Goal: Information Seeking & Learning: Learn about a topic

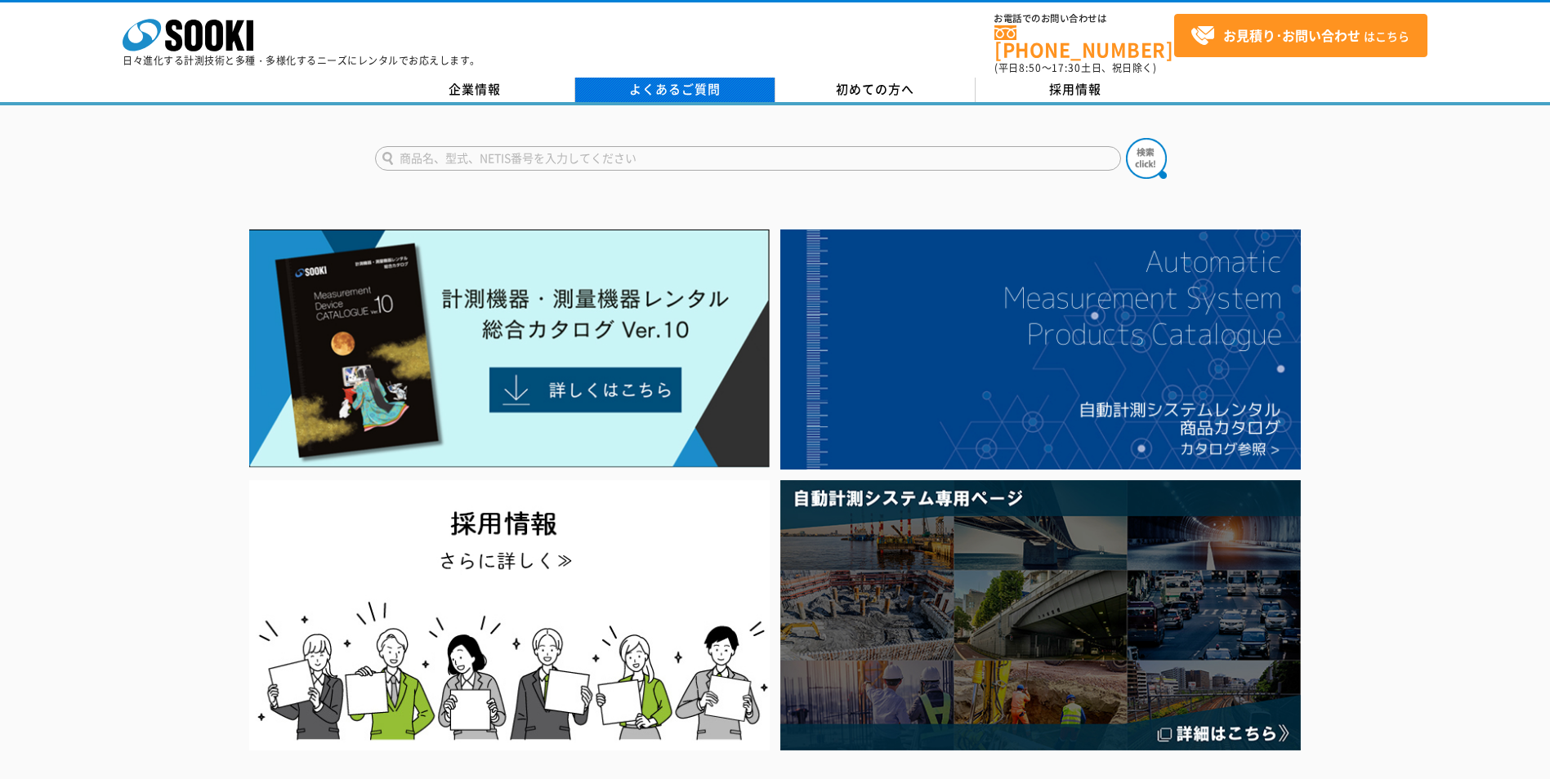
click at [686, 89] on link "よくあるご質問" at bounding box center [675, 90] width 200 height 25
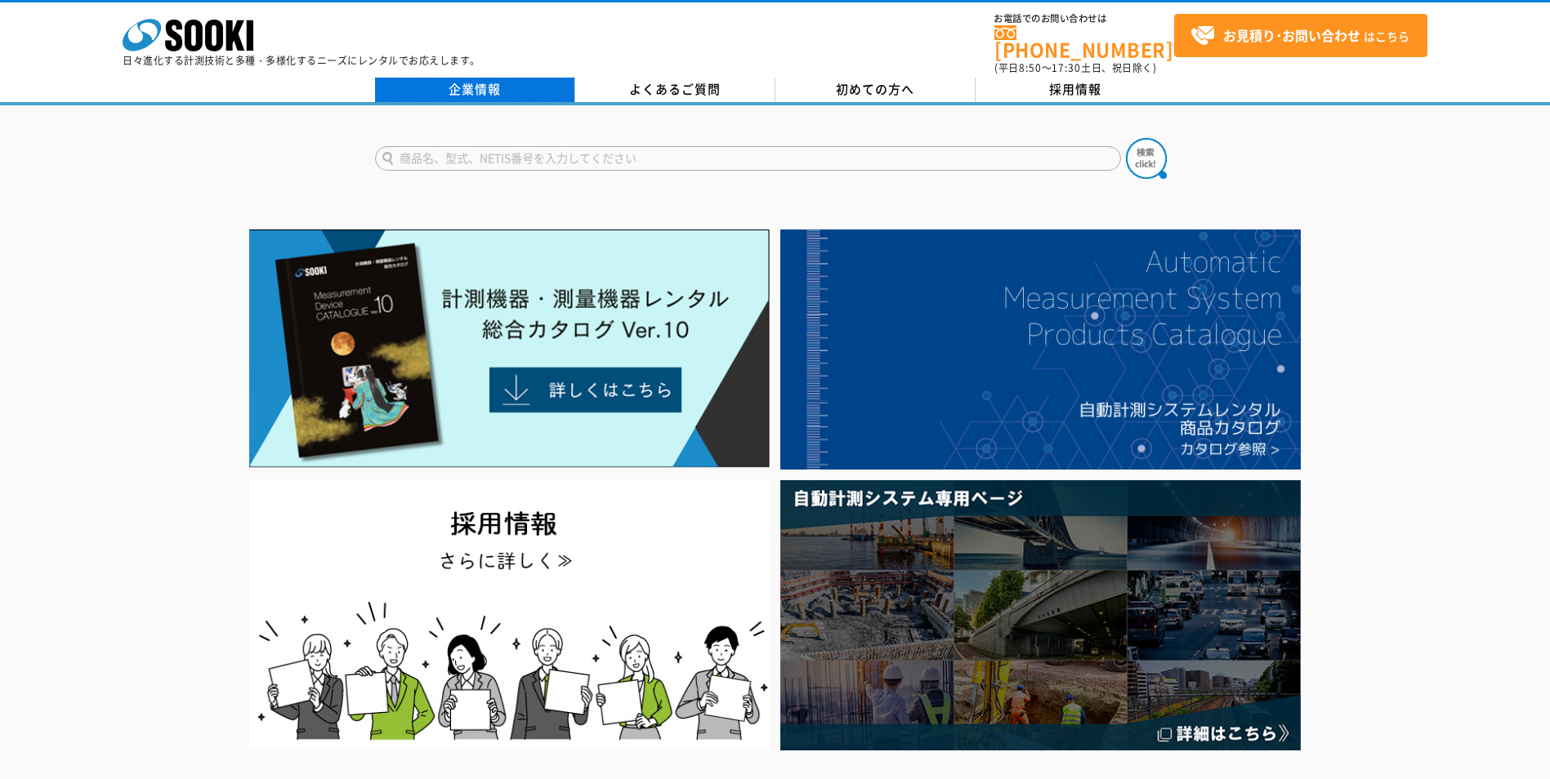
click at [510, 78] on link "企業情報" at bounding box center [475, 90] width 200 height 25
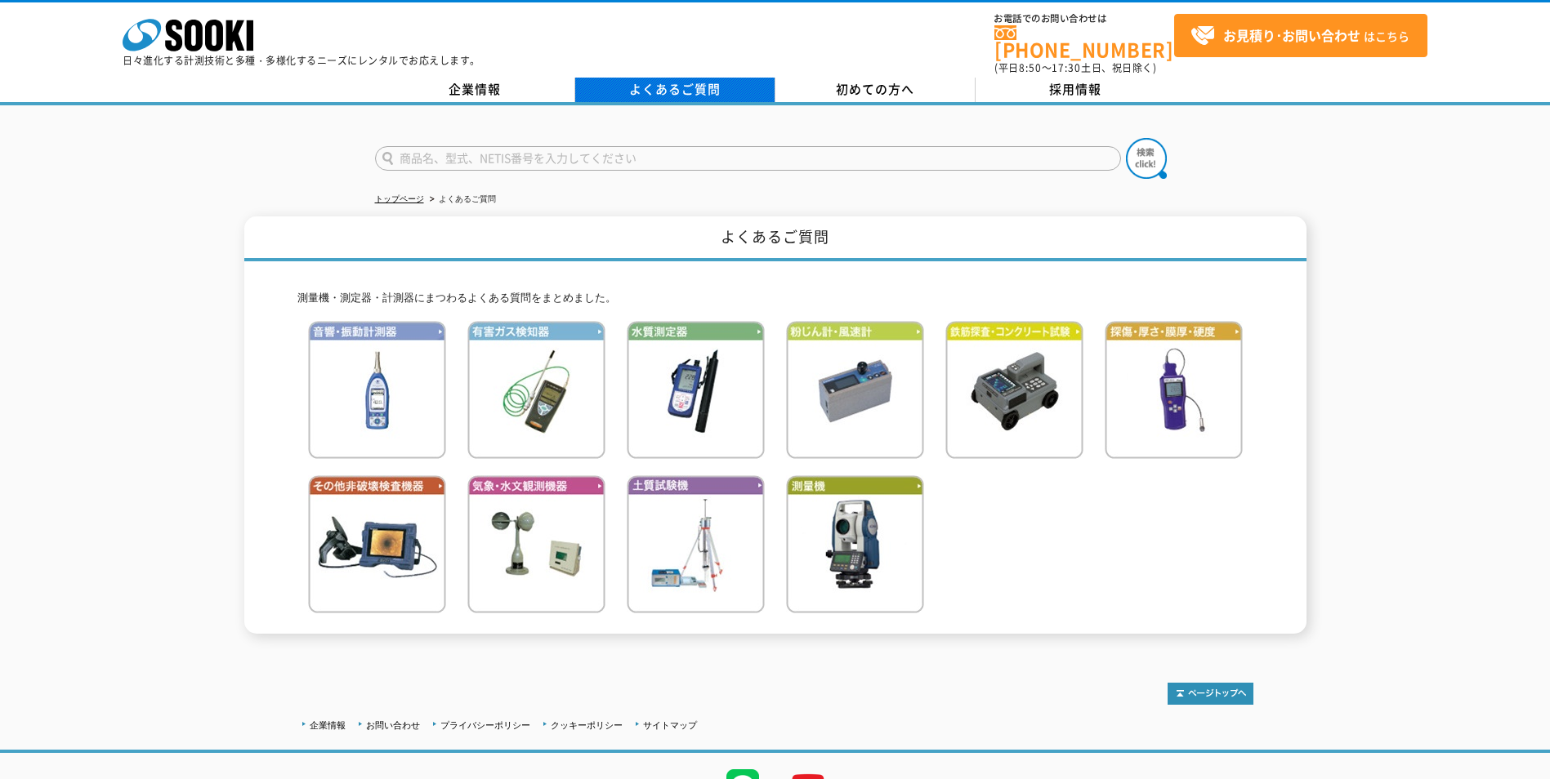
click at [654, 78] on link "よくあるご質問" at bounding box center [675, 90] width 200 height 25
click at [692, 85] on link "よくあるご質問" at bounding box center [675, 90] width 200 height 25
click at [1139, 146] on img at bounding box center [1146, 158] width 41 height 41
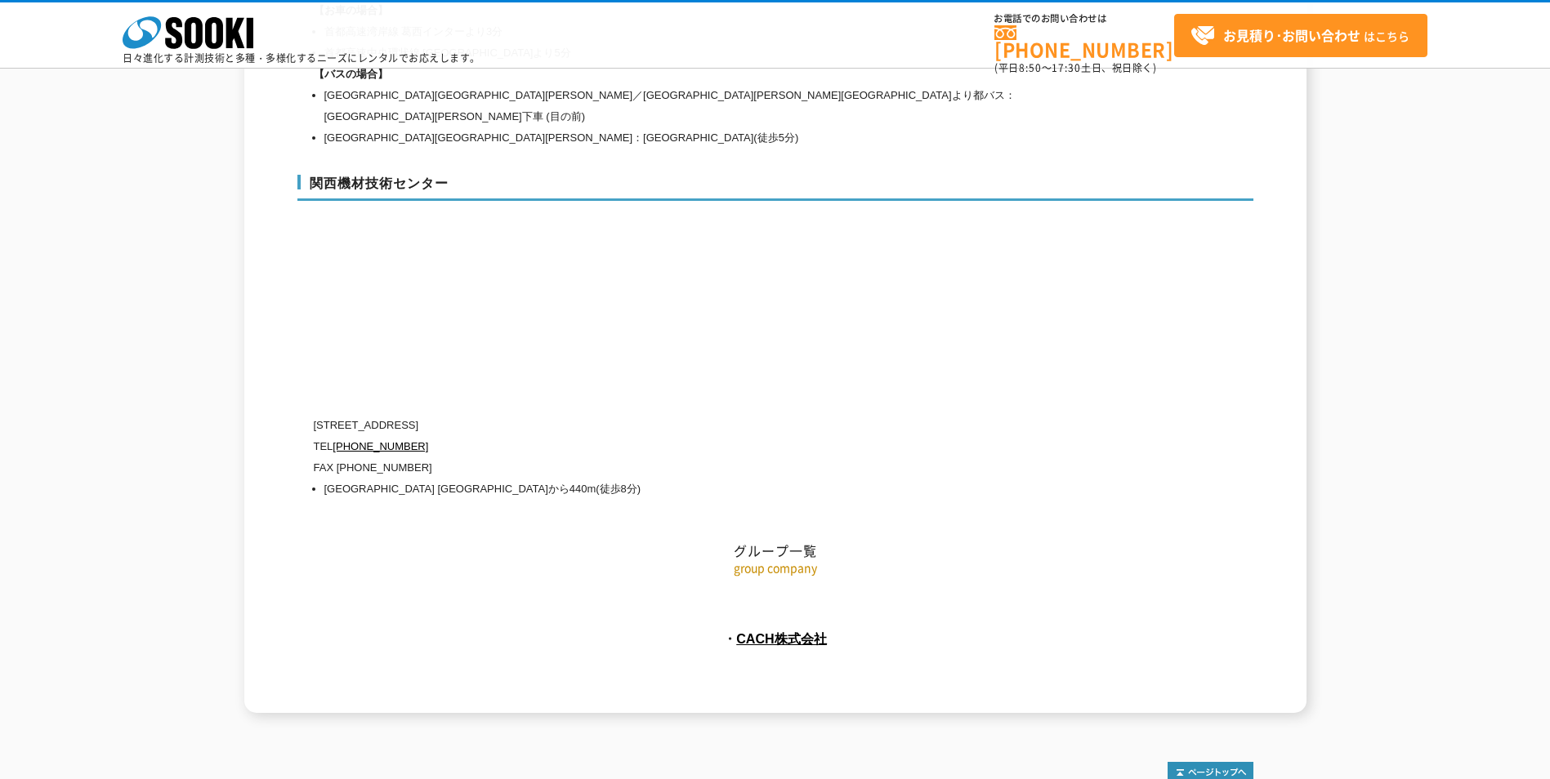
scroll to position [7307, 0]
